Goal: Check status: Check status

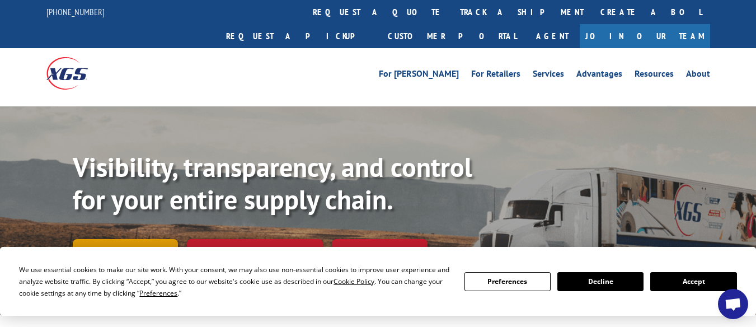
click at [136, 239] on link "Track shipment" at bounding box center [125, 250] width 105 height 23
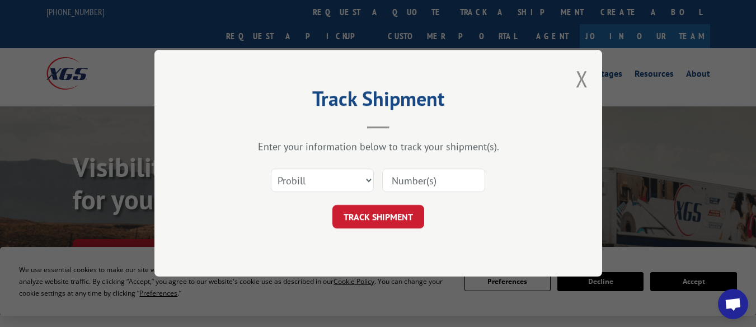
click at [424, 185] on input at bounding box center [433, 180] width 103 height 23
paste input "17260466"
type input "17260466"
click at [418, 202] on form "Select category... Probill BOL PO 17260466 TRACK SHIPMENT" at bounding box center [378, 195] width 336 height 67
click at [417, 205] on button "TRACK SHIPMENT" at bounding box center [378, 216] width 92 height 23
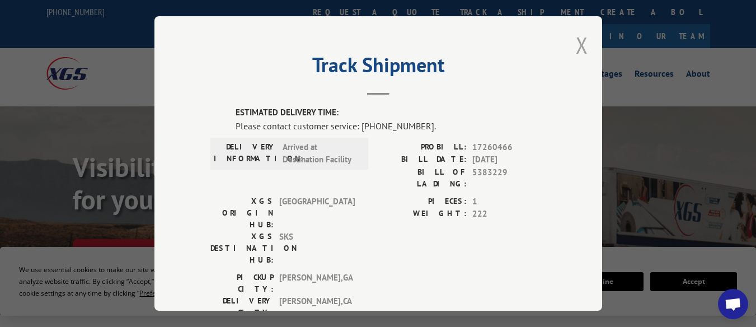
click at [576, 42] on button "Close modal" at bounding box center [582, 45] width 12 height 30
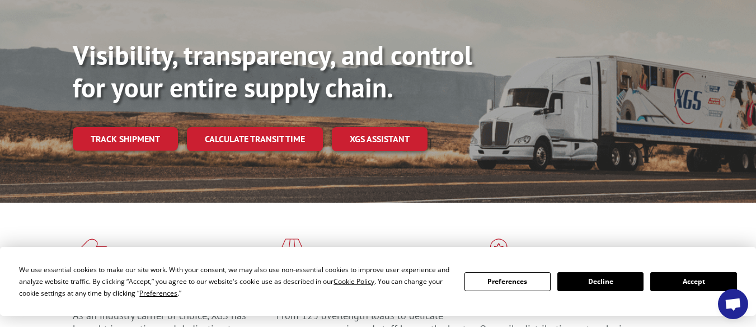
scroll to position [168, 0]
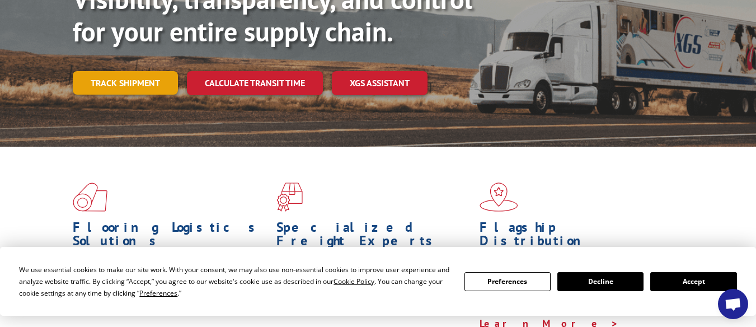
click at [106, 71] on link "Track shipment" at bounding box center [125, 82] width 105 height 23
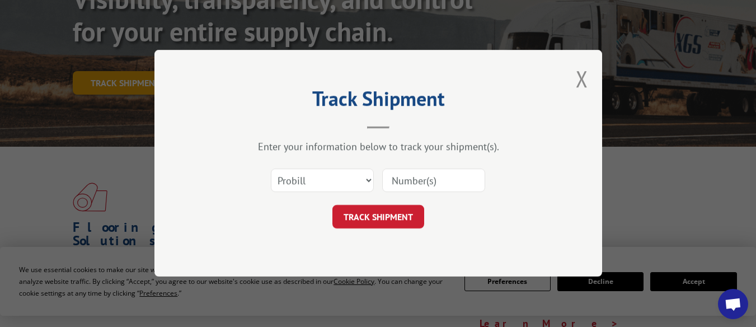
scroll to position [0, 0]
click at [413, 181] on input at bounding box center [433, 180] width 103 height 23
paste input "17260466"
type input "17260466"
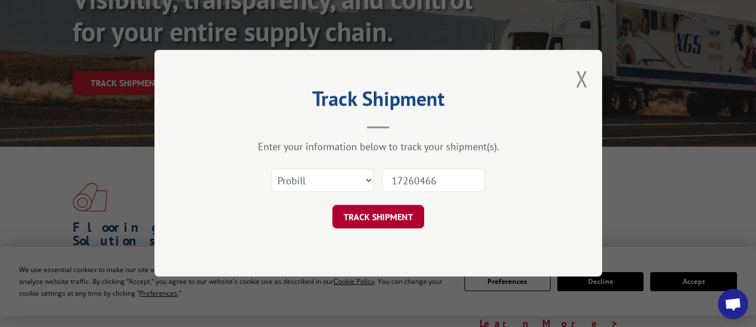
click at [414, 219] on button "TRACK SHIPMENT" at bounding box center [378, 216] width 92 height 23
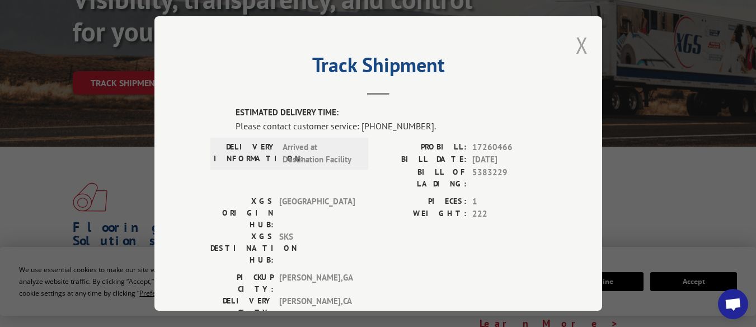
click at [577, 39] on button "Close modal" at bounding box center [582, 45] width 12 height 30
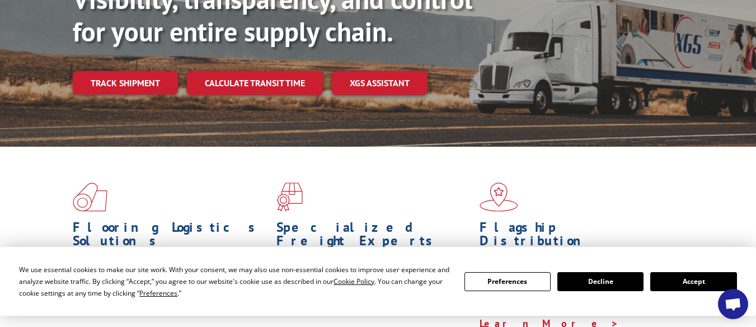
click at [112, 71] on link "Track shipment" at bounding box center [125, 82] width 105 height 23
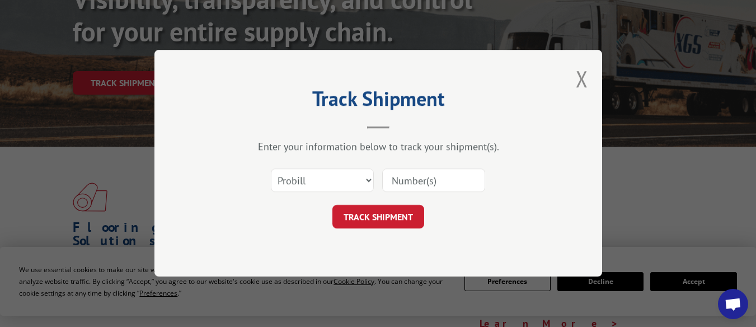
click at [400, 180] on input at bounding box center [433, 180] width 103 height 23
paste input "17260466"
type input "17260466"
click at [392, 224] on button "TRACK SHIPMENT" at bounding box center [378, 216] width 92 height 23
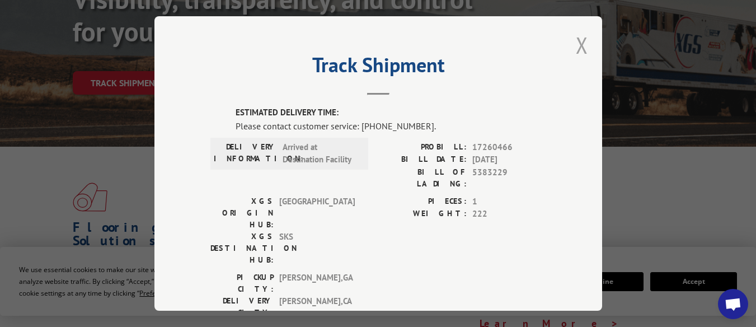
click at [576, 47] on button "Close modal" at bounding box center [582, 45] width 12 height 30
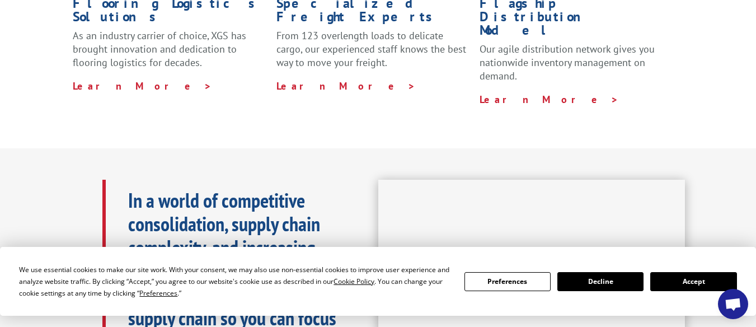
scroll to position [168, 0]
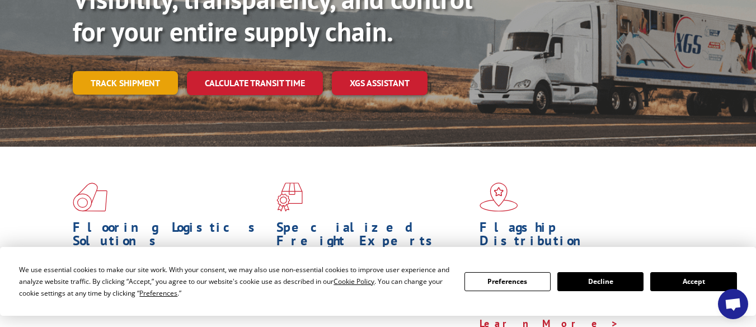
click at [122, 71] on link "Track shipment" at bounding box center [125, 82] width 105 height 23
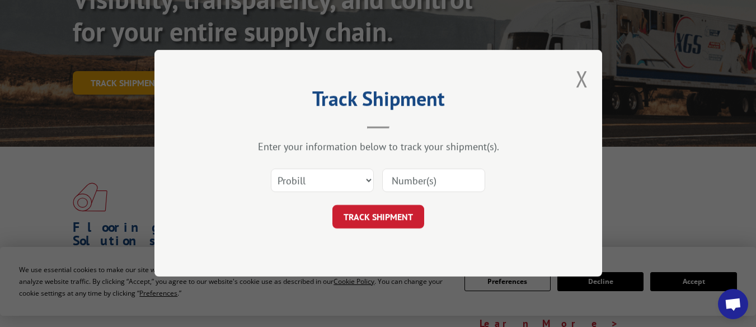
scroll to position [0, 0]
click at [407, 185] on input at bounding box center [433, 180] width 103 height 23
paste input "17260466"
type input "17260466"
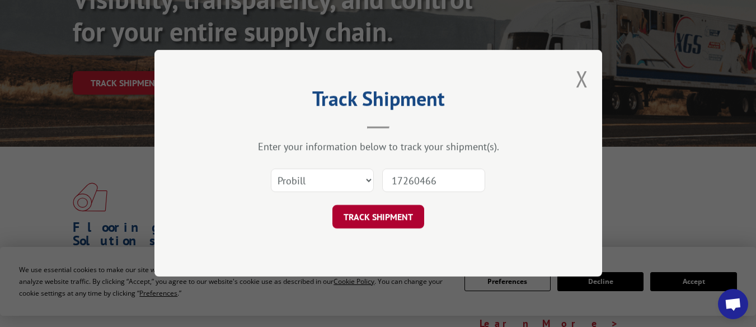
click at [393, 217] on button "TRACK SHIPMENT" at bounding box center [378, 216] width 92 height 23
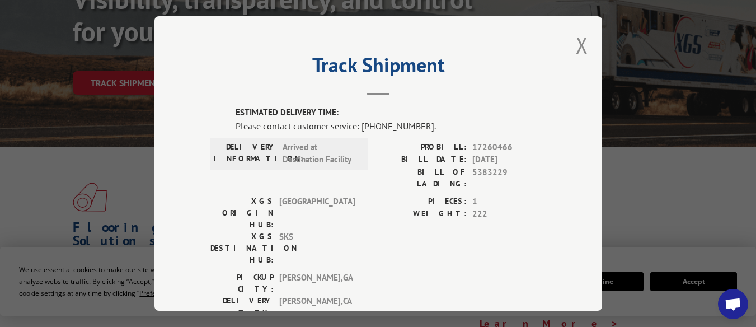
click at [363, 122] on div "Please contact customer service: [PHONE_NUMBER]." at bounding box center [390, 125] width 310 height 13
drag, startPoint x: 363, startPoint y: 122, endPoint x: 403, endPoint y: 126, distance: 40.4
click at [403, 126] on div "Please contact customer service: [PHONE_NUMBER]." at bounding box center [390, 125] width 310 height 13
copy div "844) 947-7447"
